Goal: Information Seeking & Learning: Check status

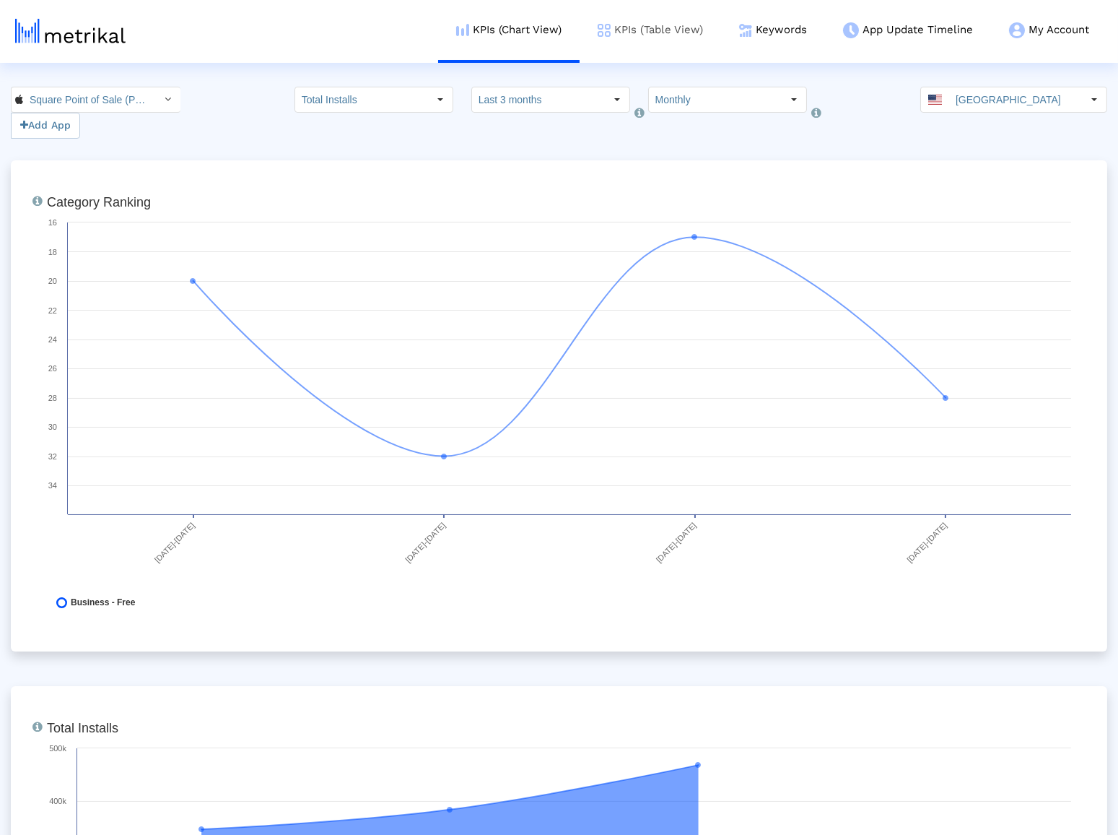
click at [638, 30] on link "KPIs (Table View)" at bounding box center [651, 30] width 142 height 60
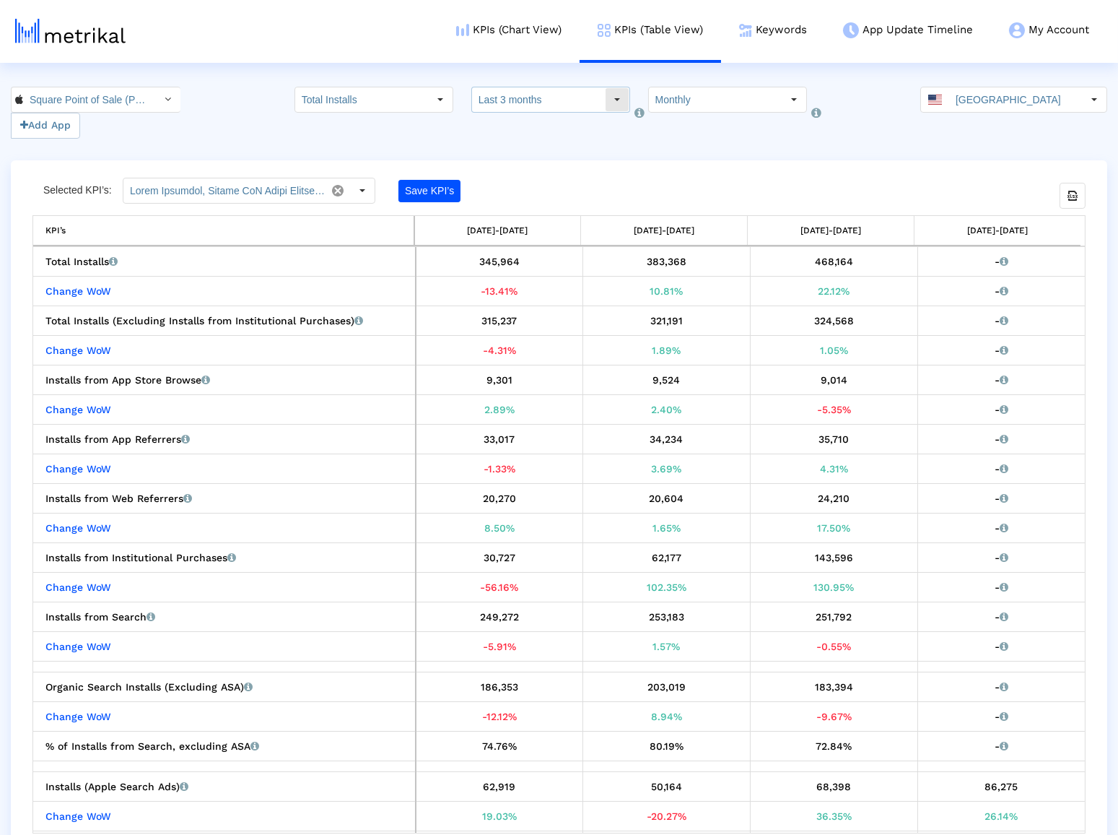
click at [606, 94] on div "Select" at bounding box center [617, 99] width 23 height 23
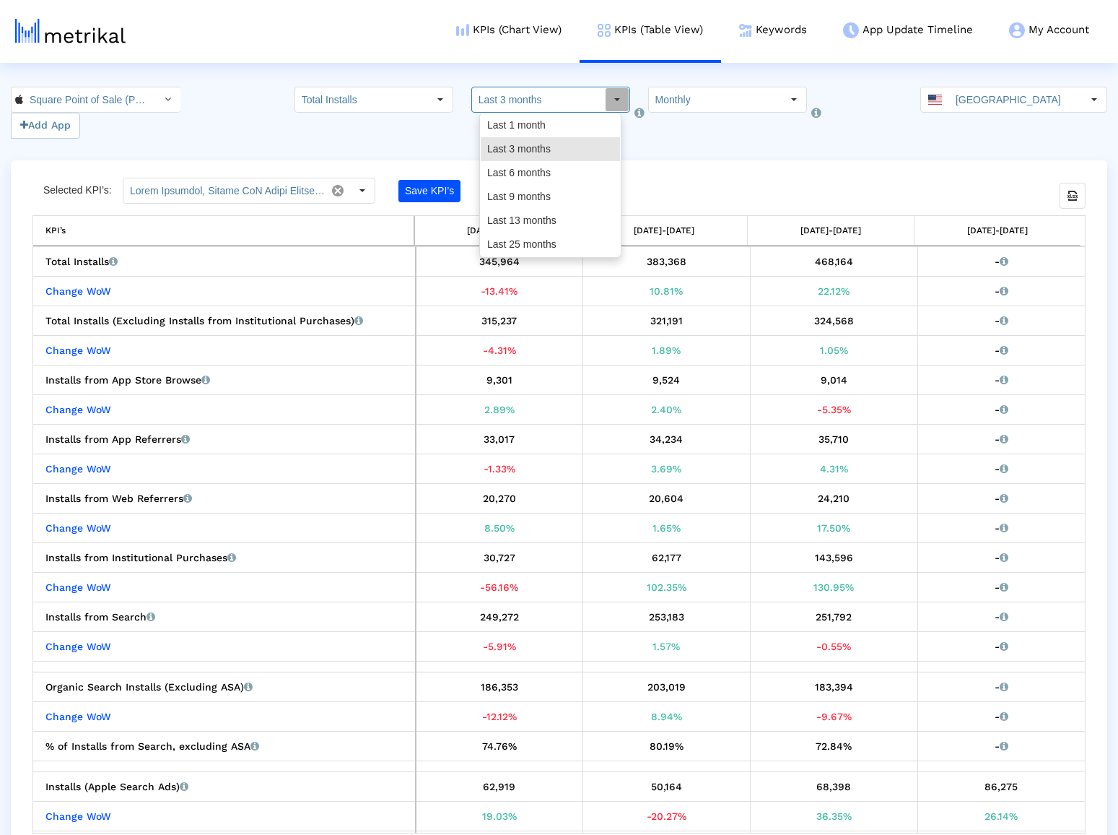
click at [679, 97] on input "Monthly" at bounding box center [715, 99] width 133 height 25
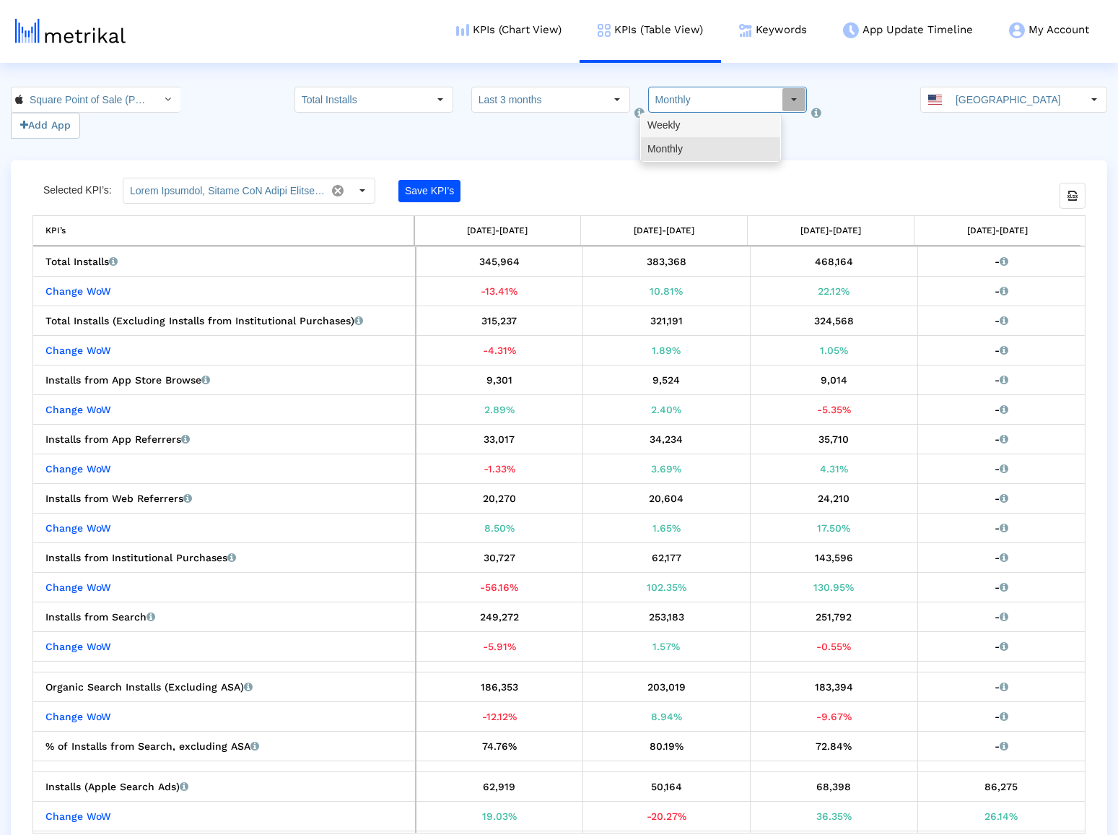
click at [691, 131] on div "Weekly" at bounding box center [710, 125] width 139 height 24
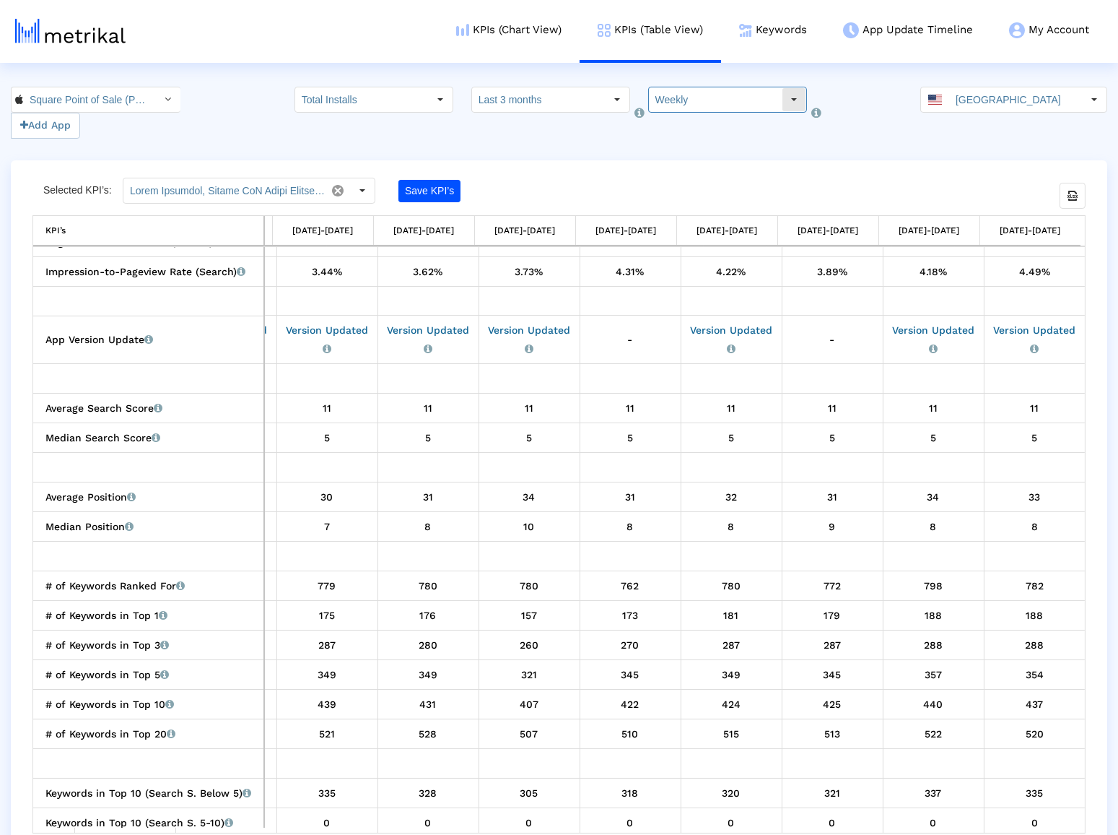
click at [666, 96] on input "Weekly" at bounding box center [715, 99] width 133 height 25
click at [672, 149] on div "Monthly" at bounding box center [710, 149] width 139 height 24
type input "Monthly"
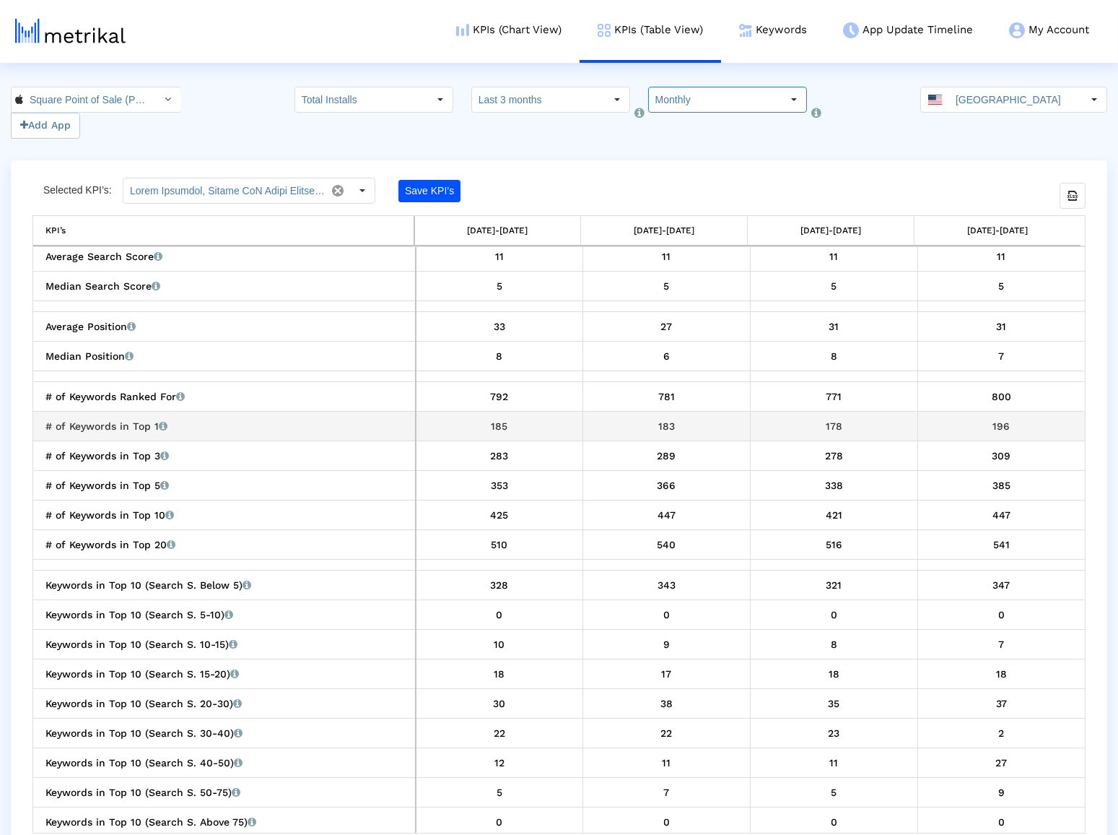
scroll to position [1745, 0]
click at [994, 399] on div "800" at bounding box center [1001, 395] width 157 height 19
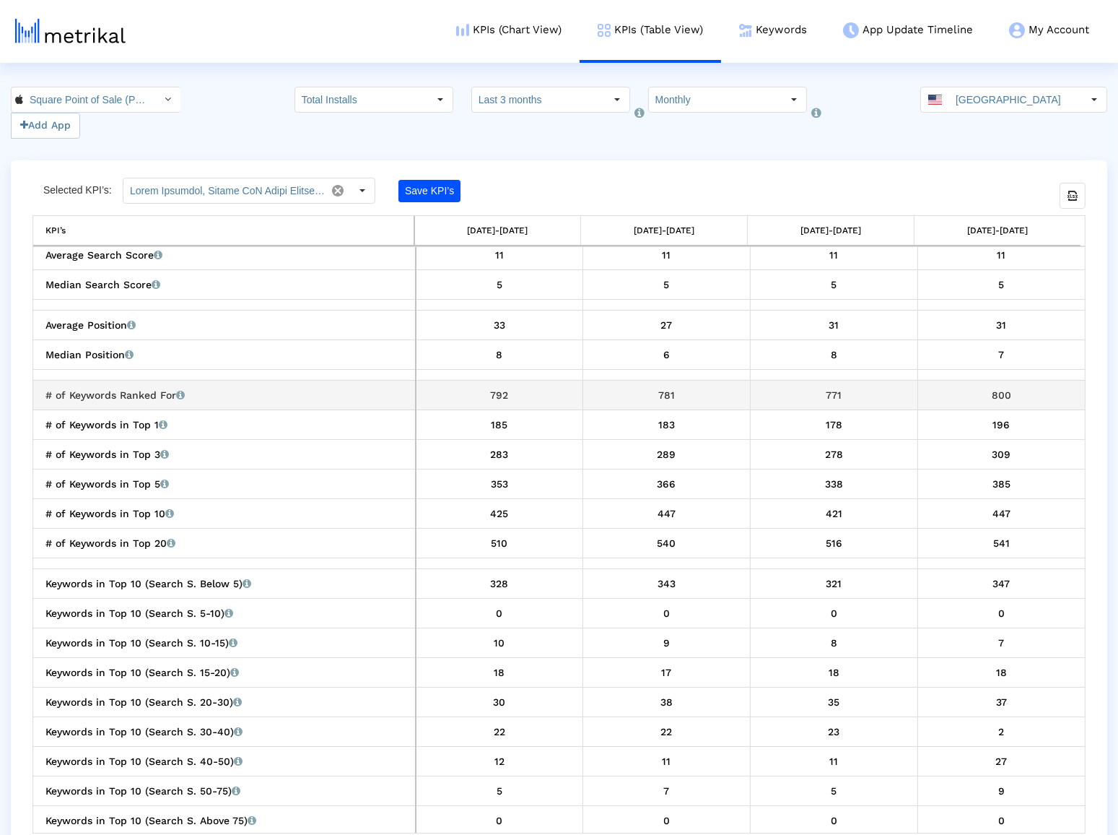
copy div "800"
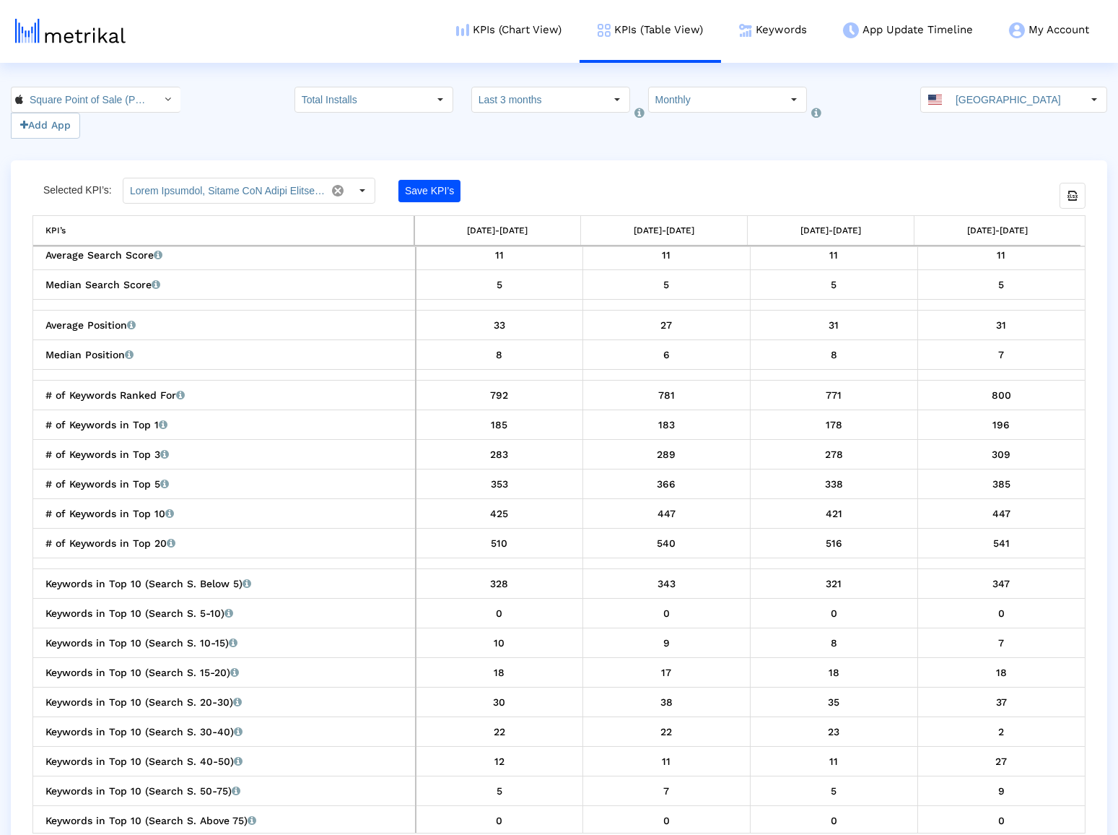
click at [1001, 425] on div "196" at bounding box center [1001, 424] width 157 height 19
copy div "196"
click at [993, 455] on div "309" at bounding box center [1001, 454] width 157 height 19
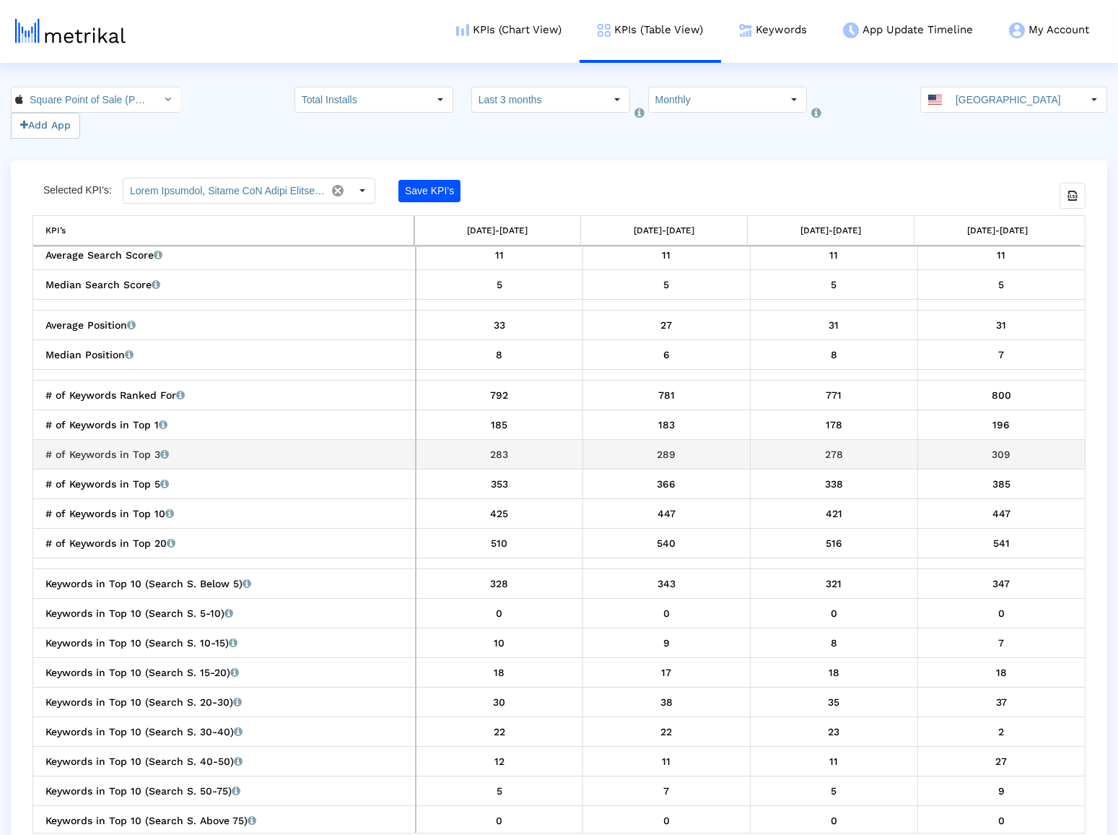
click at [993, 455] on div "309" at bounding box center [1001, 454] width 157 height 19
copy div "309"
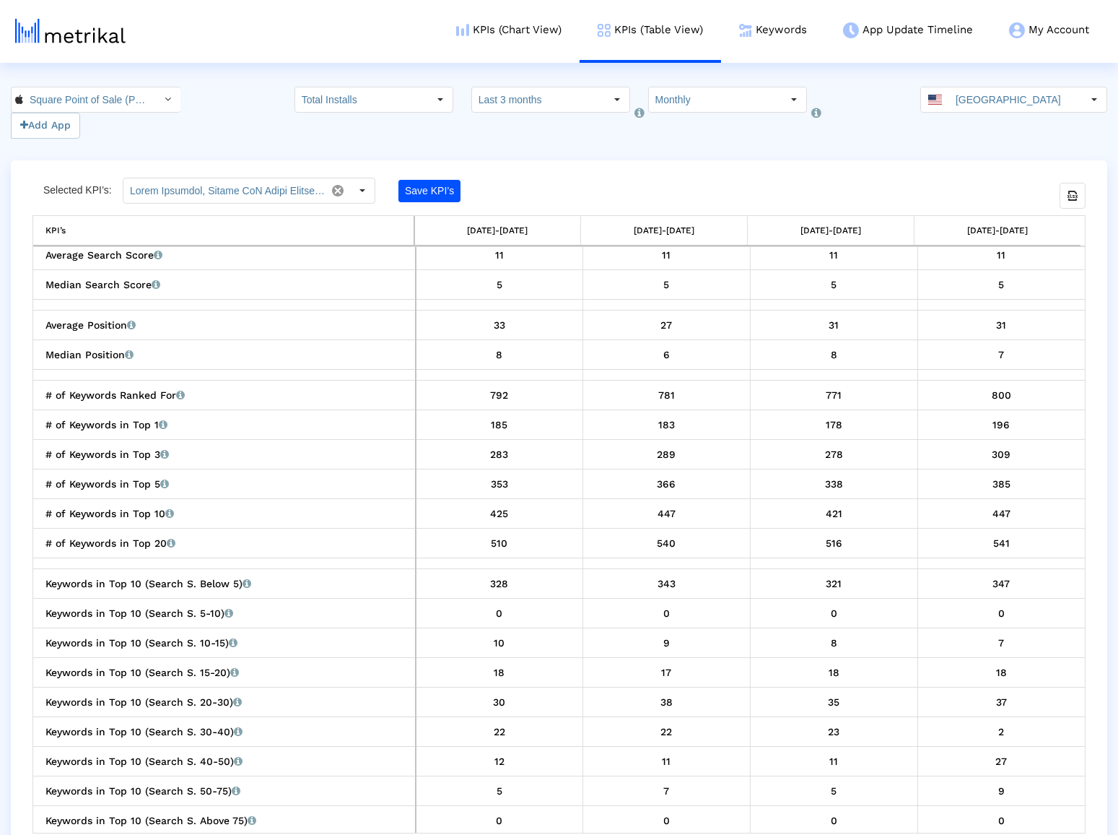
click at [1002, 482] on div "385" at bounding box center [1001, 483] width 157 height 19
copy div "385"
click at [992, 513] on div "447" at bounding box center [1001, 513] width 157 height 19
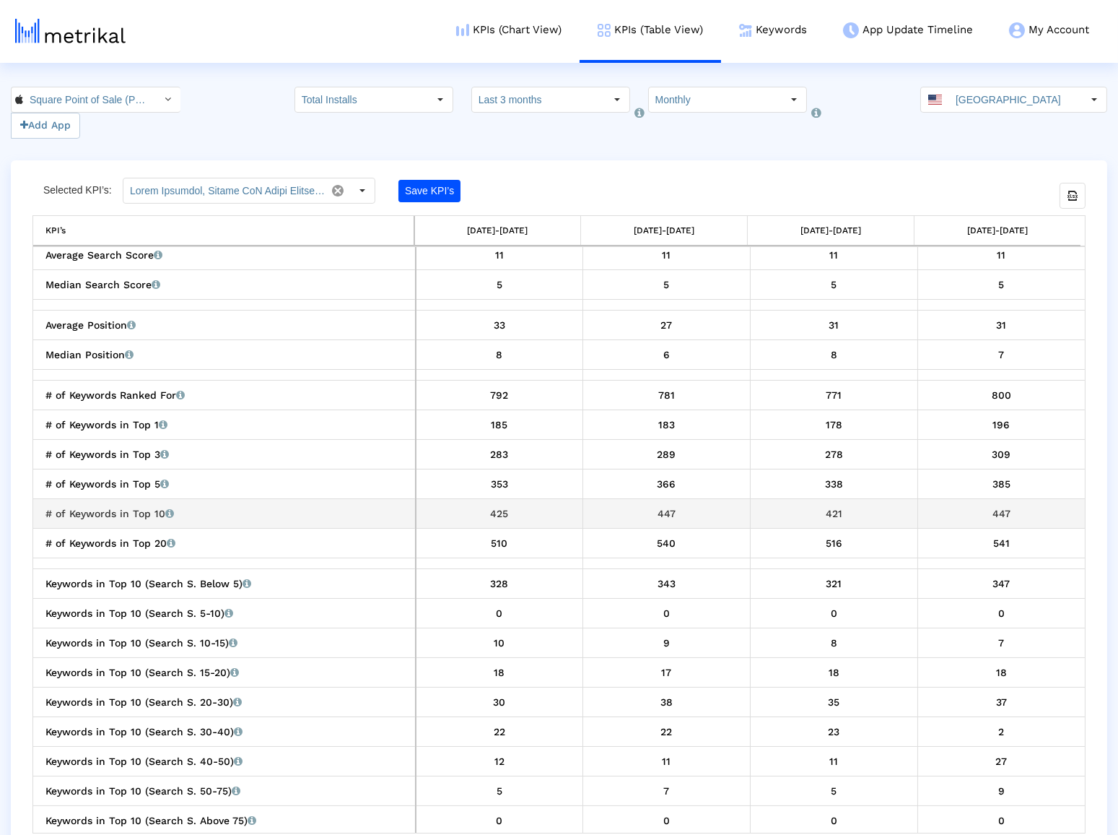
copy div "447"
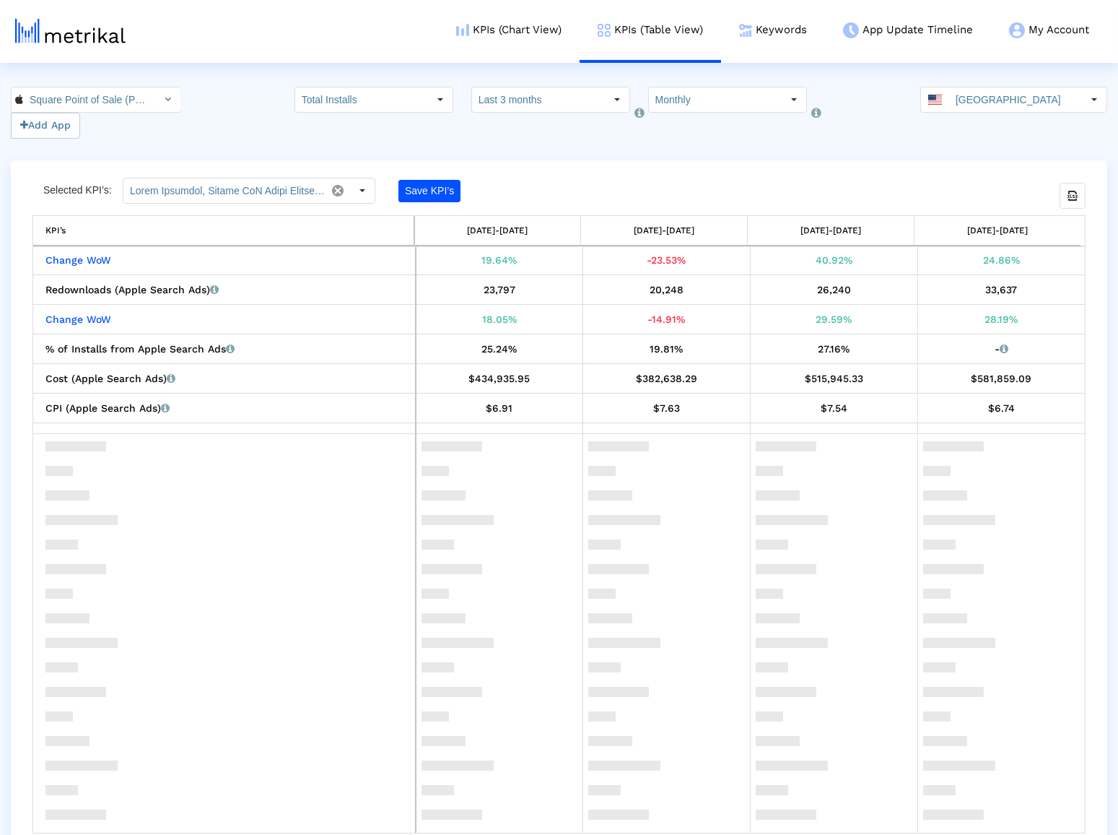
scroll to position [0, 0]
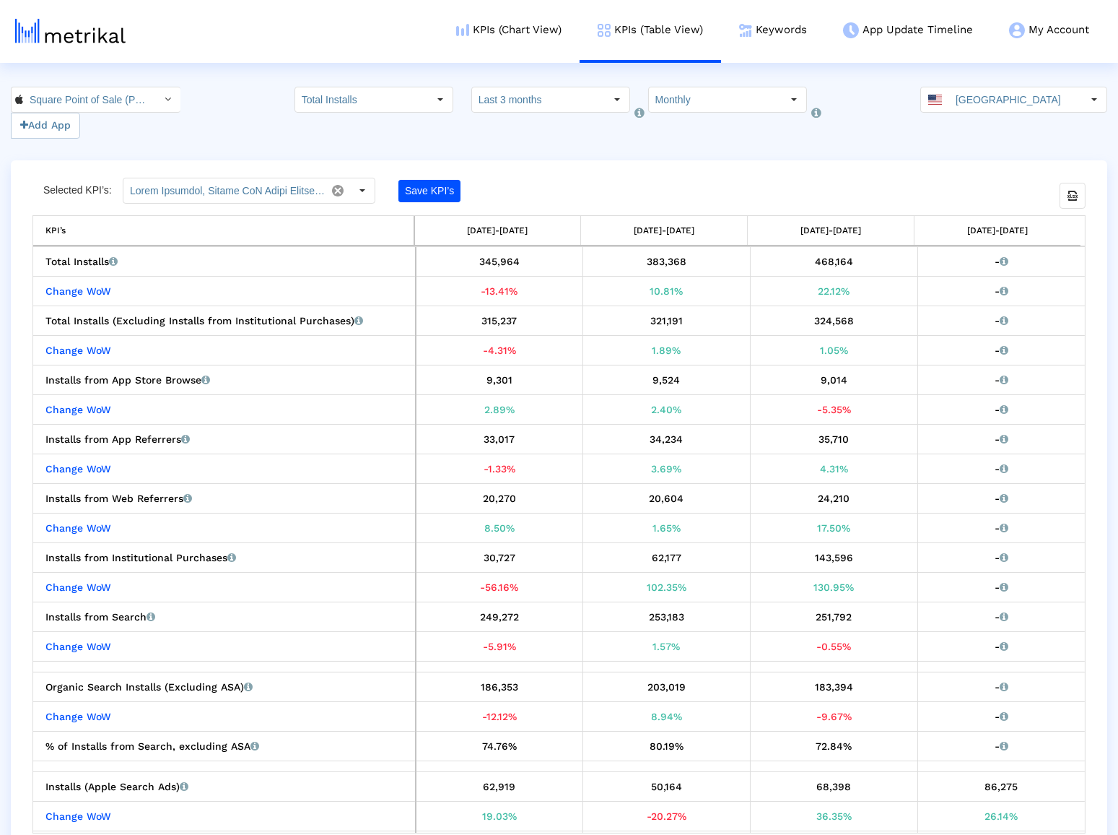
click at [866, 137] on div "Square Point of Sale (POS) < 335393788 > Add App Total Installs Select how far …" at bounding box center [559, 113] width 1118 height 52
click at [520, 100] on input "Last 3 months" at bounding box center [538, 99] width 133 height 25
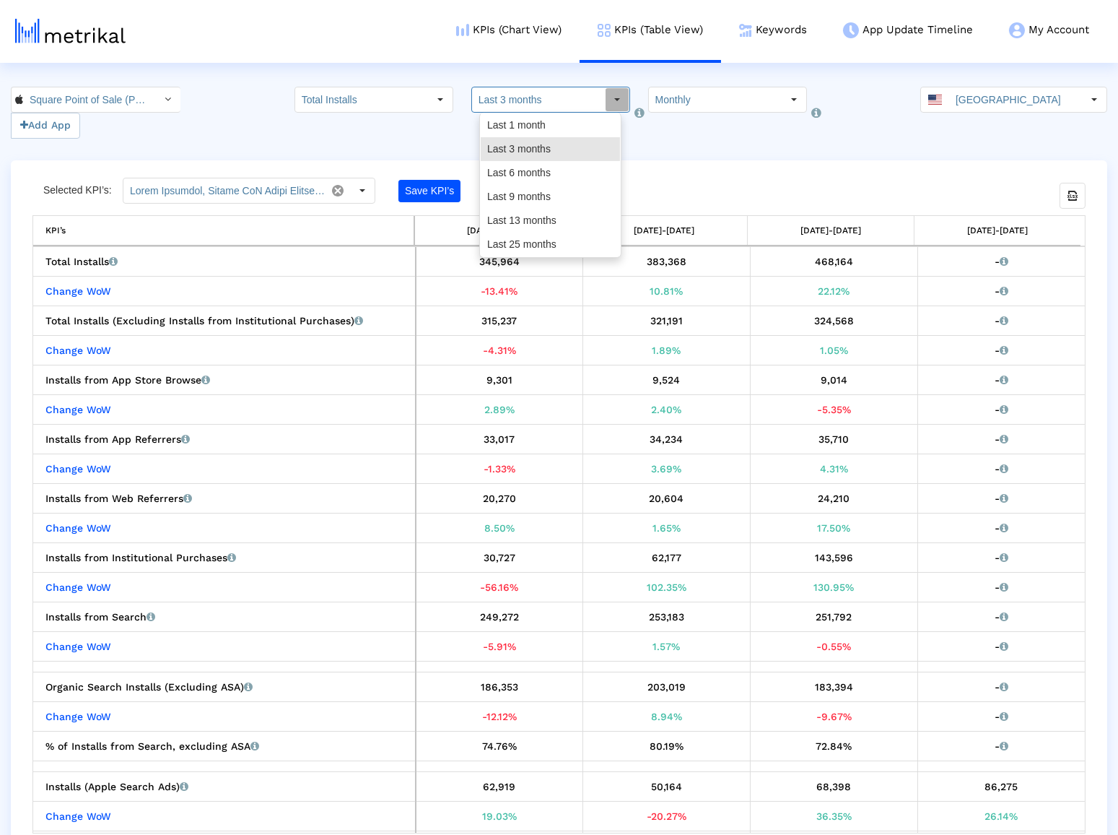
click at [442, 149] on crea-index "Square Point of Sale (POS) < 335393788 > Add App Total Installs Select how far …" at bounding box center [559, 471] width 1118 height 768
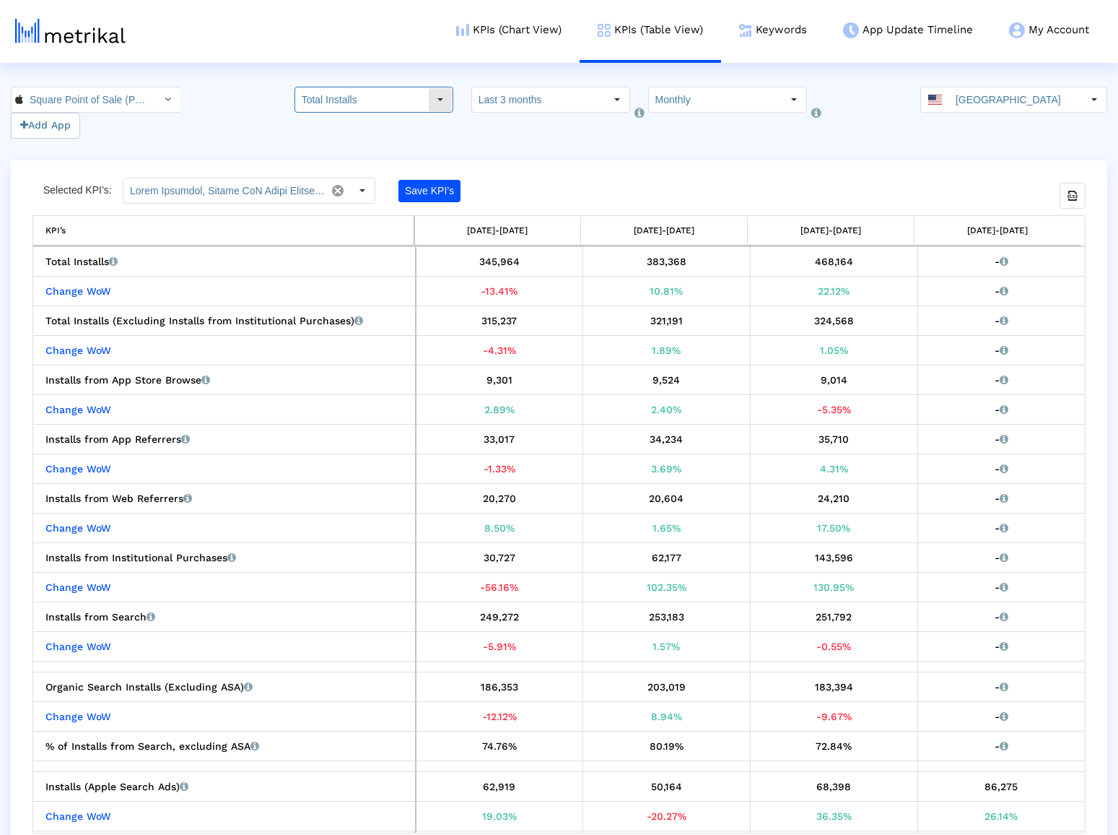
click at [402, 110] on input "Total Installs" at bounding box center [361, 99] width 133 height 25
click at [521, 130] on div "Select how far back from [DATE] you would like to view the data below. Last 3 m…" at bounding box center [550, 113] width 159 height 52
click at [557, 103] on input "Last 3 months" at bounding box center [538, 99] width 133 height 25
click at [662, 123] on div "Select how would like to group the data below. Monthly" at bounding box center [726, 113] width 162 height 52
click at [677, 101] on input "Monthly" at bounding box center [715, 99] width 133 height 25
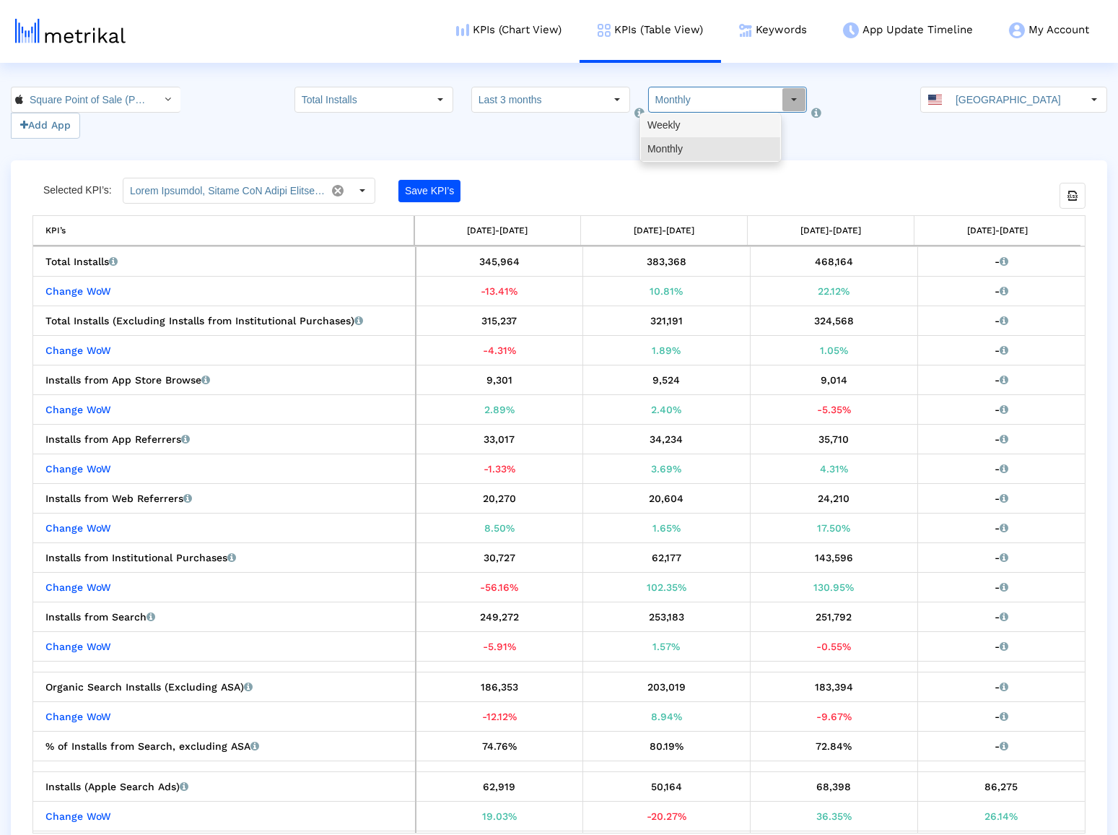
click at [686, 131] on div "Weekly" at bounding box center [710, 125] width 139 height 24
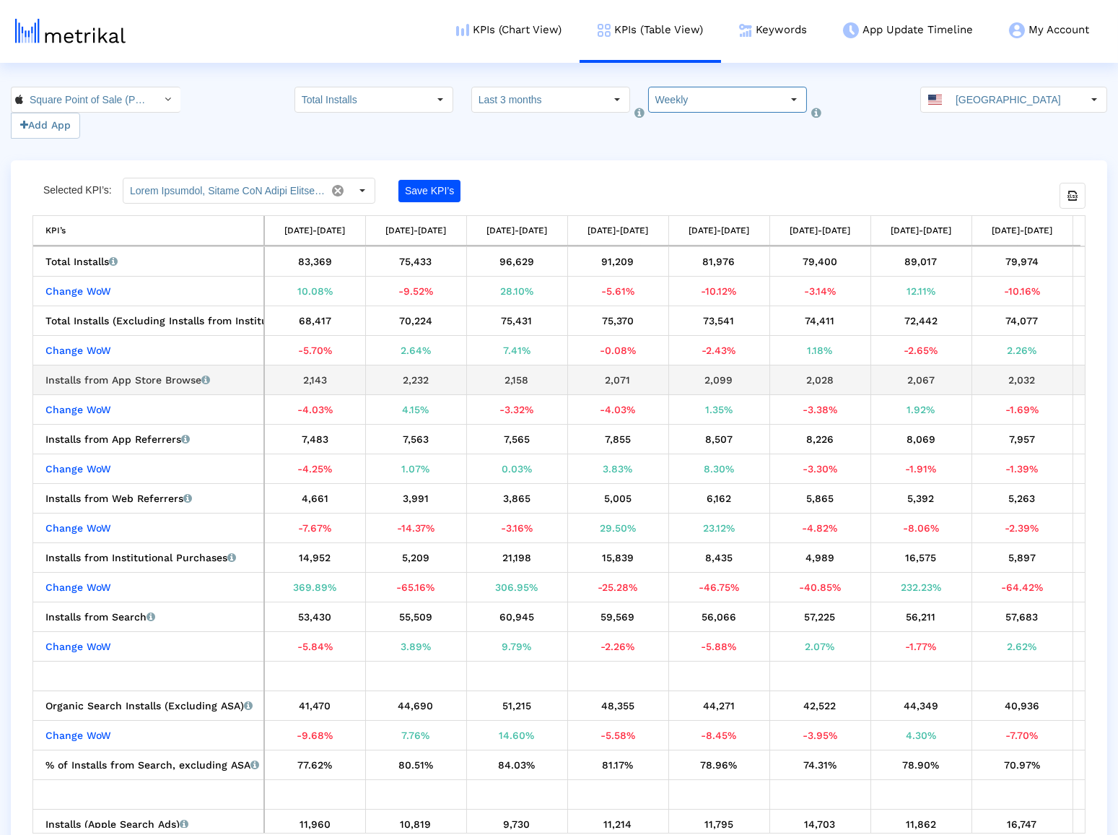
scroll to position [0, 497]
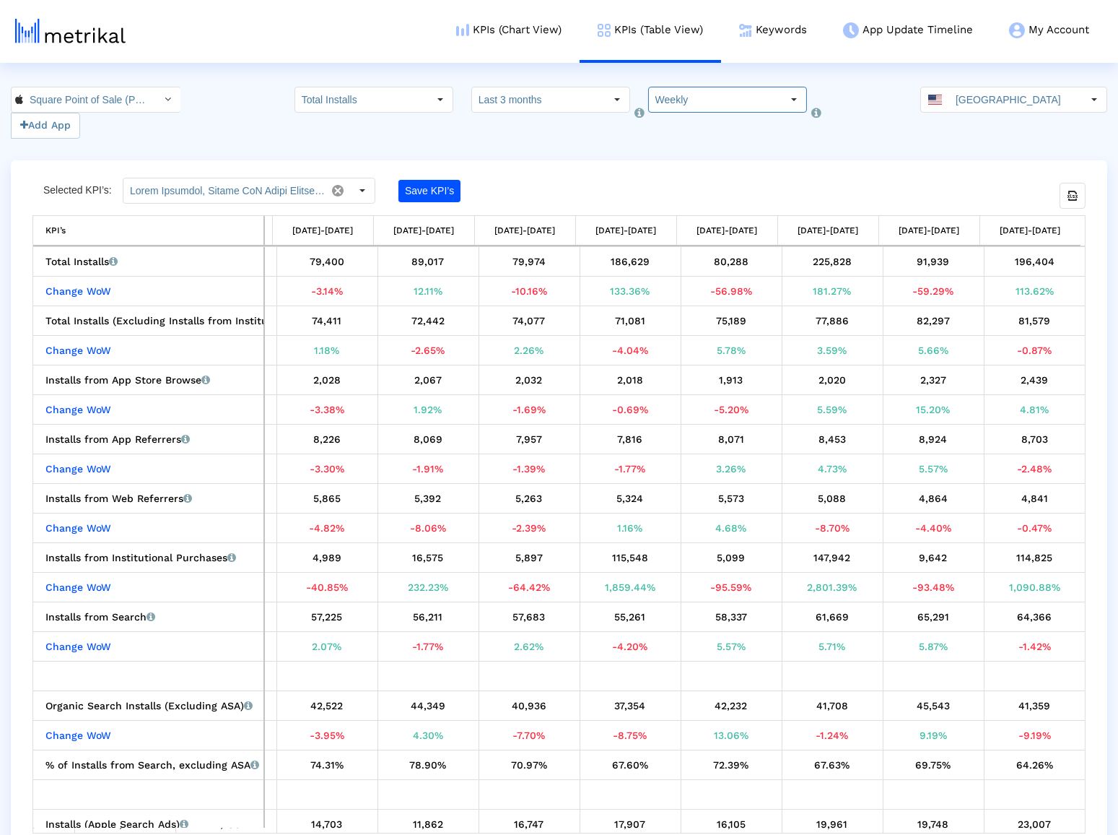
click at [692, 107] on input "Weekly" at bounding box center [715, 99] width 133 height 25
click at [718, 155] on div "Monthly" at bounding box center [710, 149] width 139 height 24
type input "Monthly"
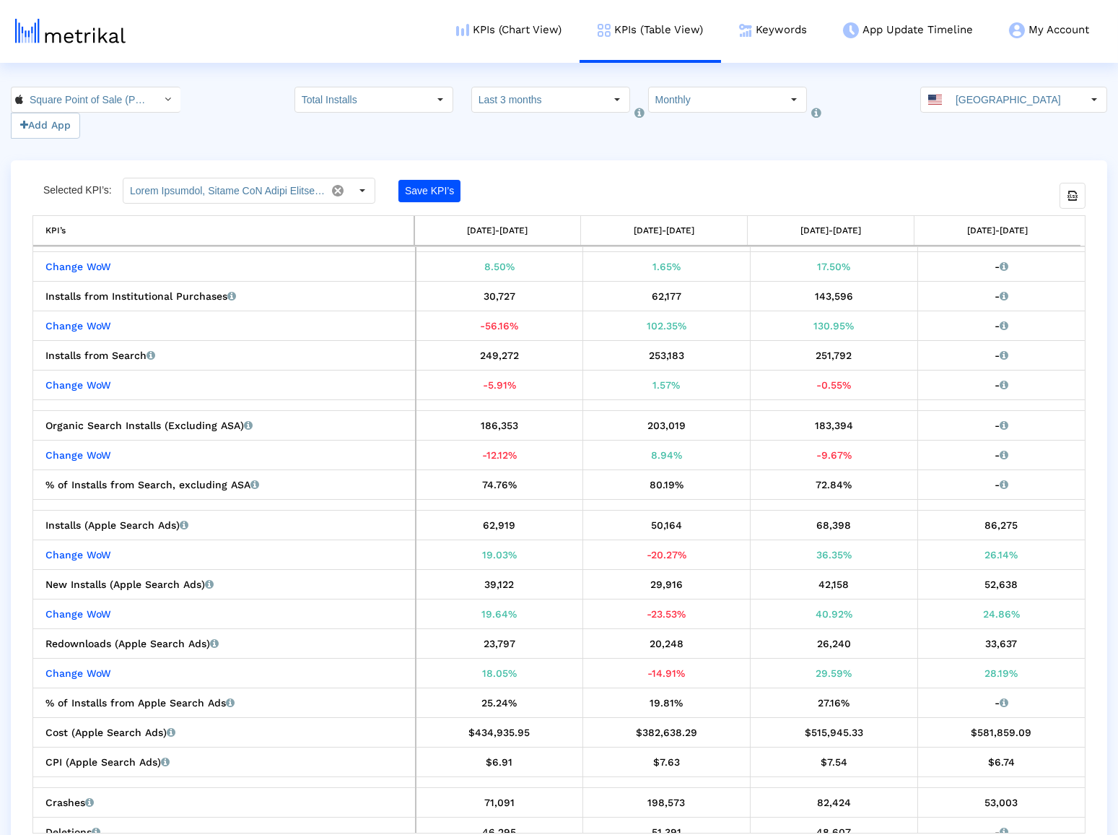
scroll to position [264, 0]
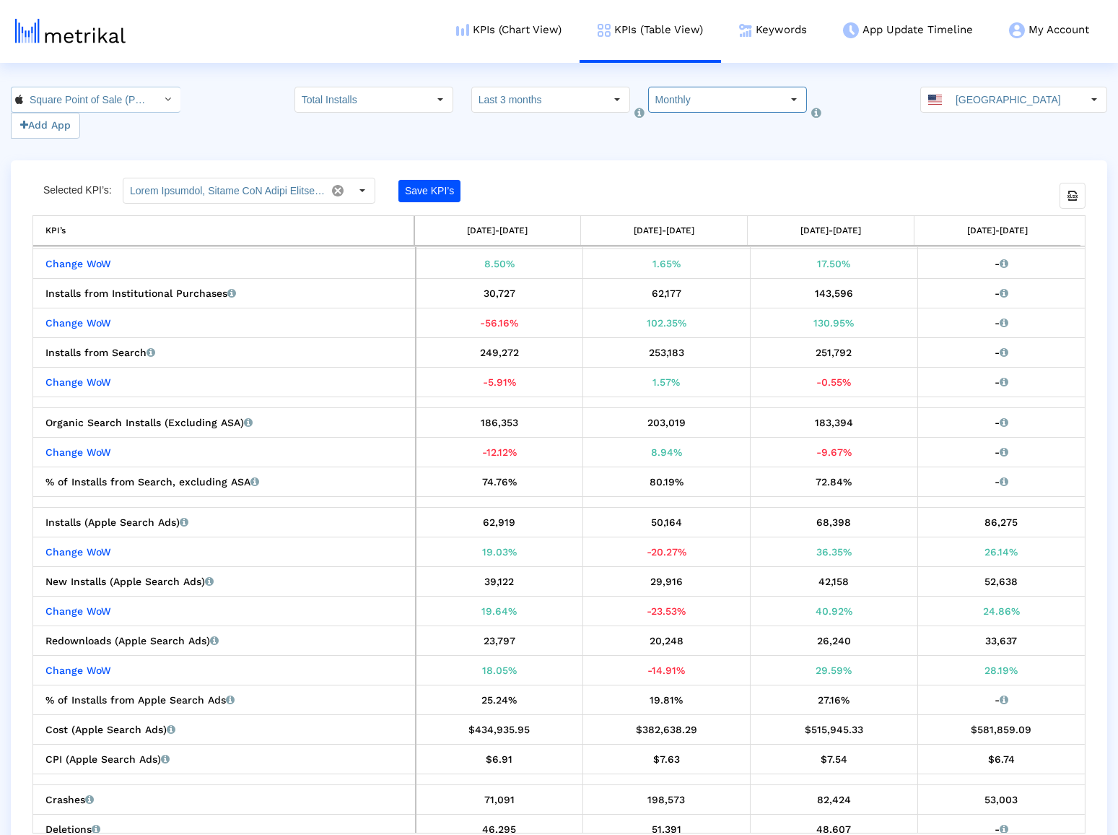
click at [72, 98] on input "Square Point of Sale (POS) < 335393788 >" at bounding box center [88, 99] width 130 height 25
click at [78, 147] on div "Square Point of Sale: Payment <com.squareup>" at bounding box center [87, 149] width 137 height 14
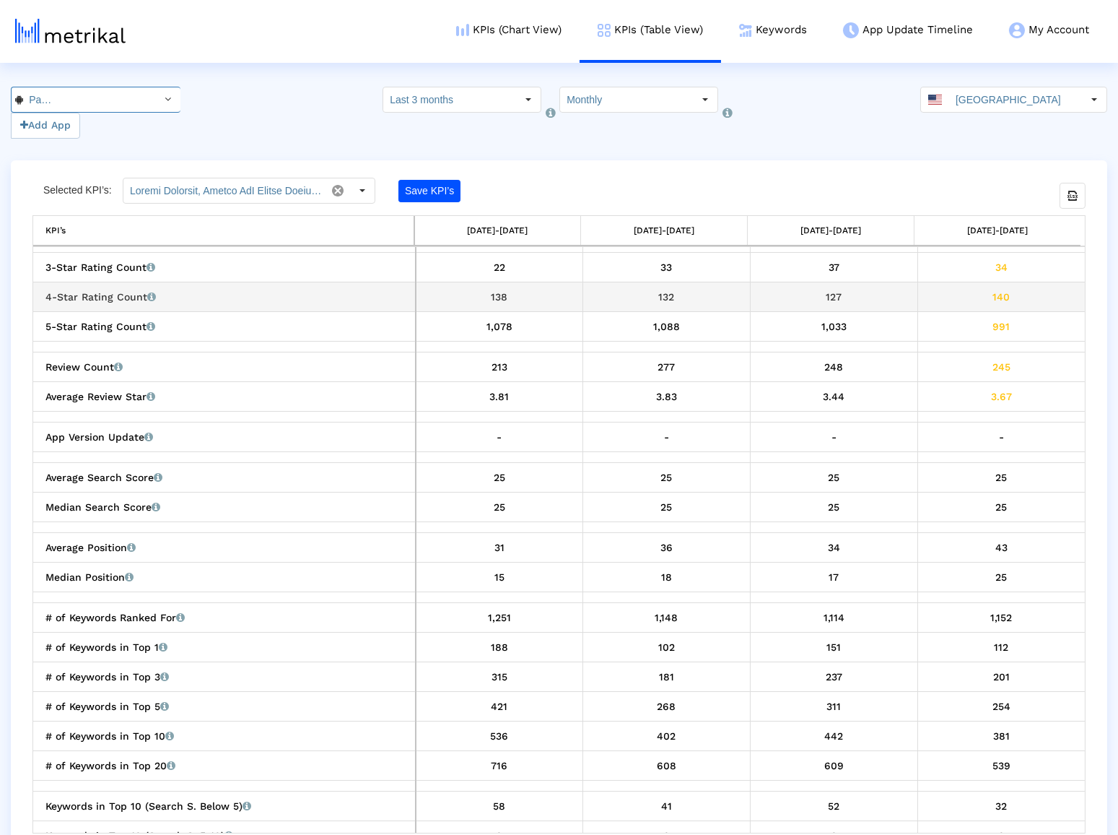
scroll to position [690, 0]
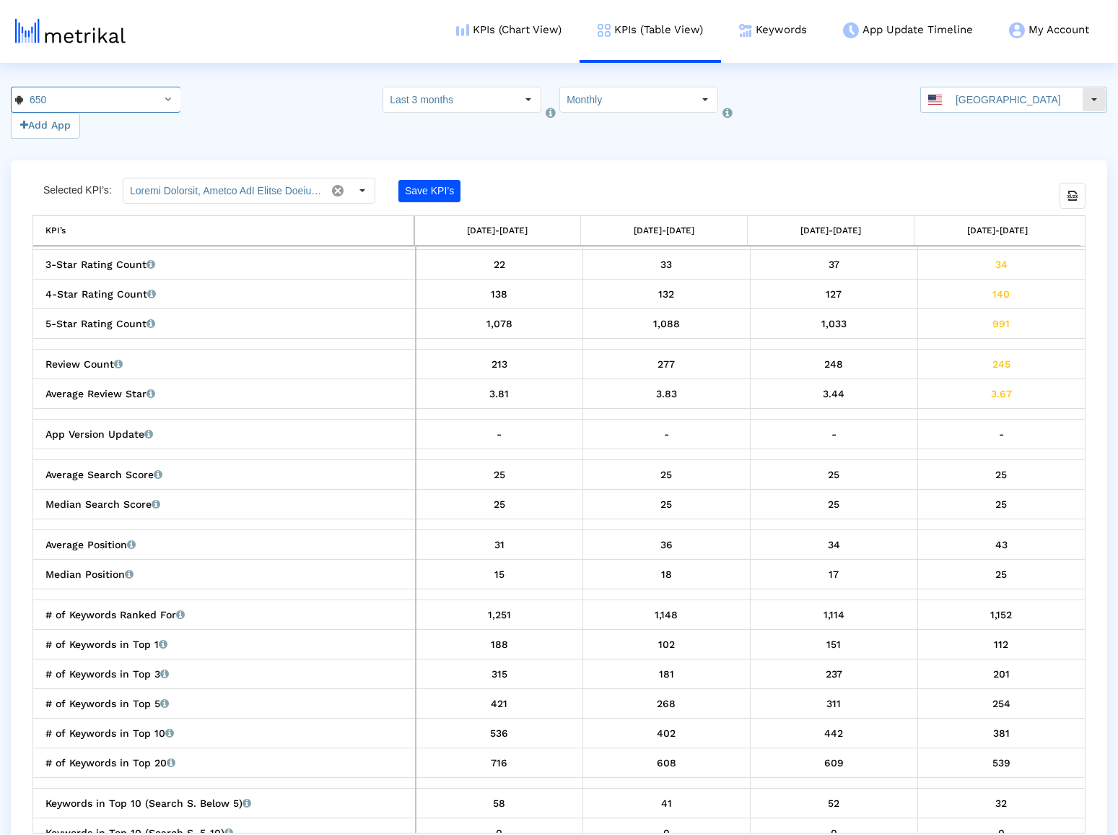
click at [969, 94] on input "[GEOGRAPHIC_DATA]" at bounding box center [1015, 99] width 133 height 25
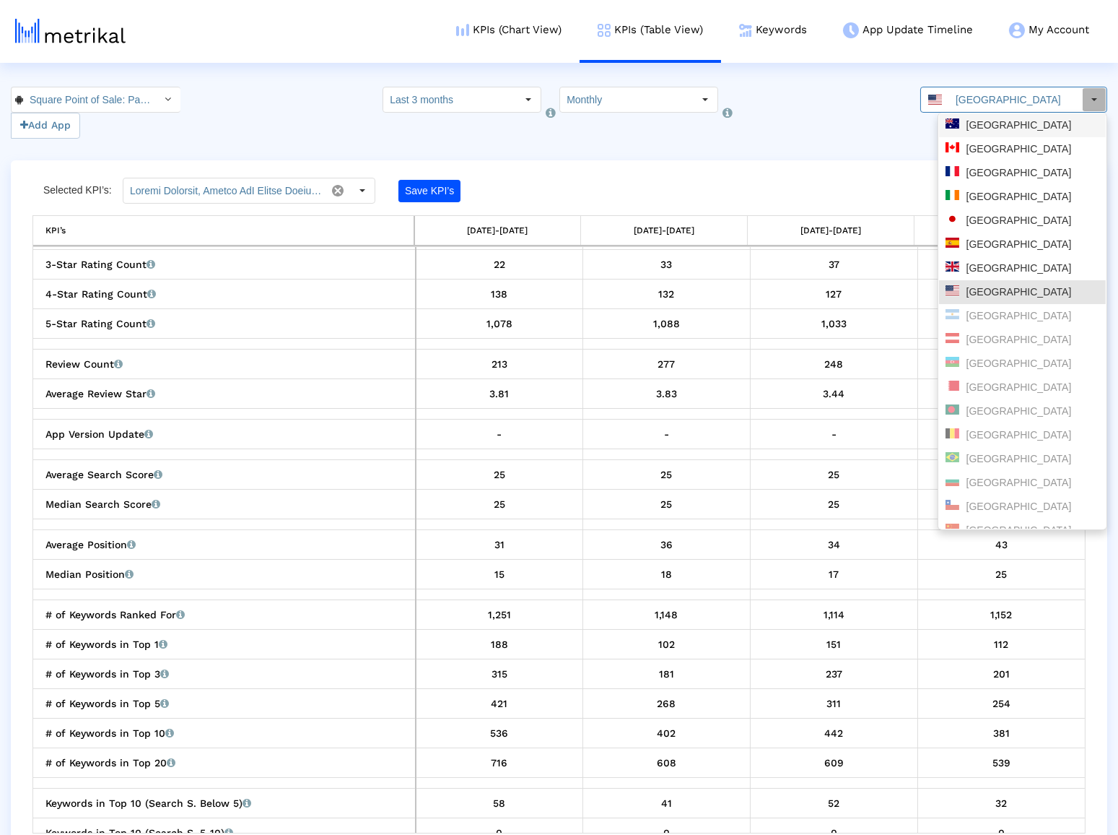
click at [973, 135] on div "Australia" at bounding box center [1022, 125] width 167 height 24
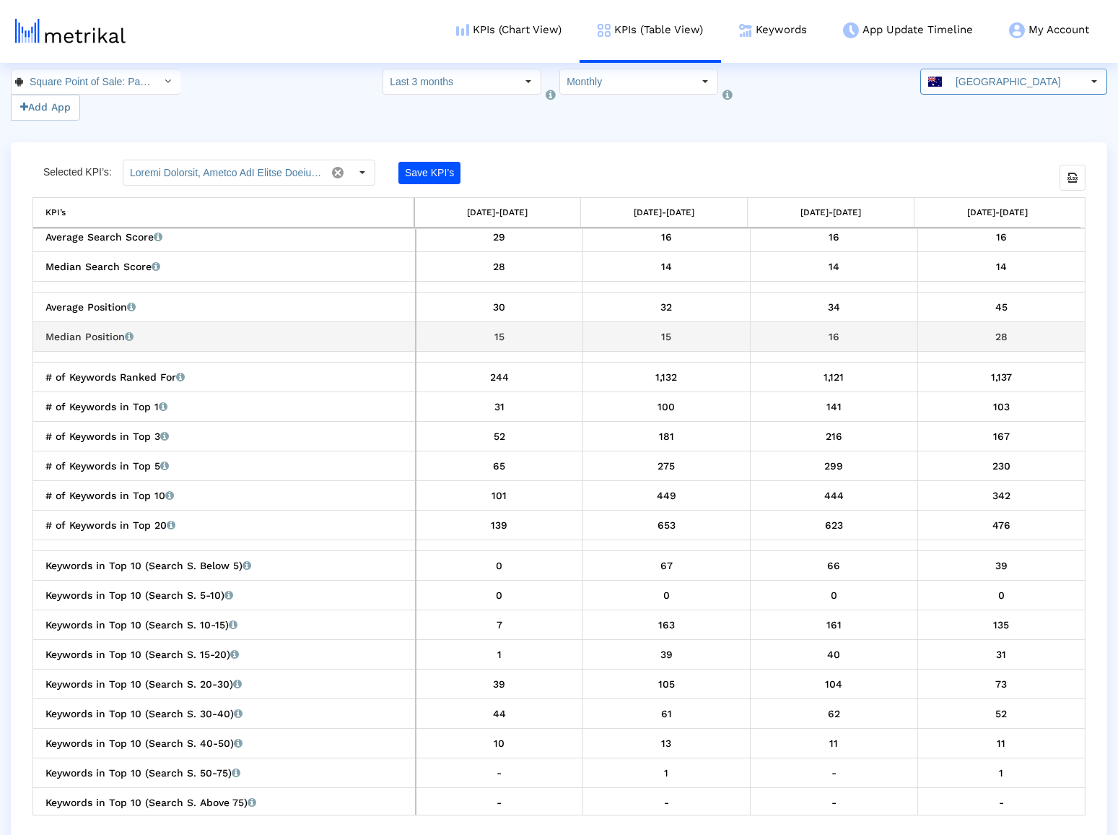
scroll to position [19, 0]
